Goal: Check status

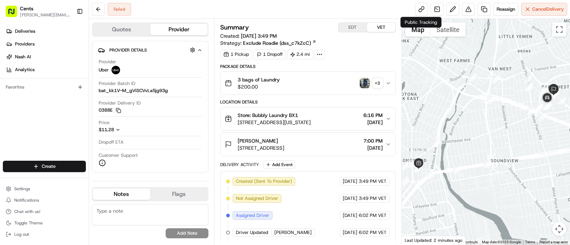
scroll to position [102, 0]
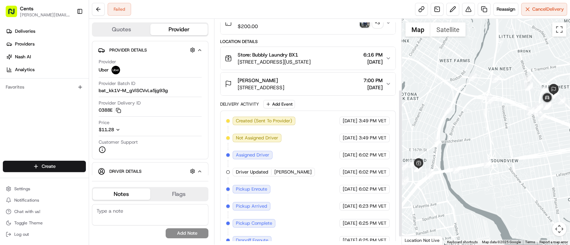
scroll to position [119, 0]
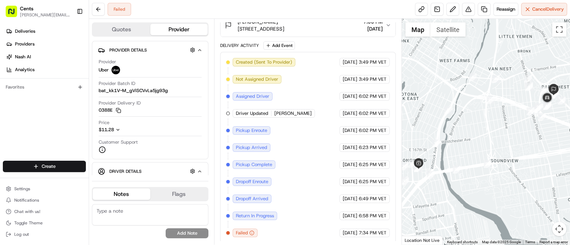
click at [239, 230] on span "Failed" at bounding box center [242, 233] width 12 height 6
click at [228, 232] on div at bounding box center [228, 234] width 4 height 4
click at [251, 232] on icon "button" at bounding box center [251, 233] width 5 height 5
